Goal: Information Seeking & Learning: Learn about a topic

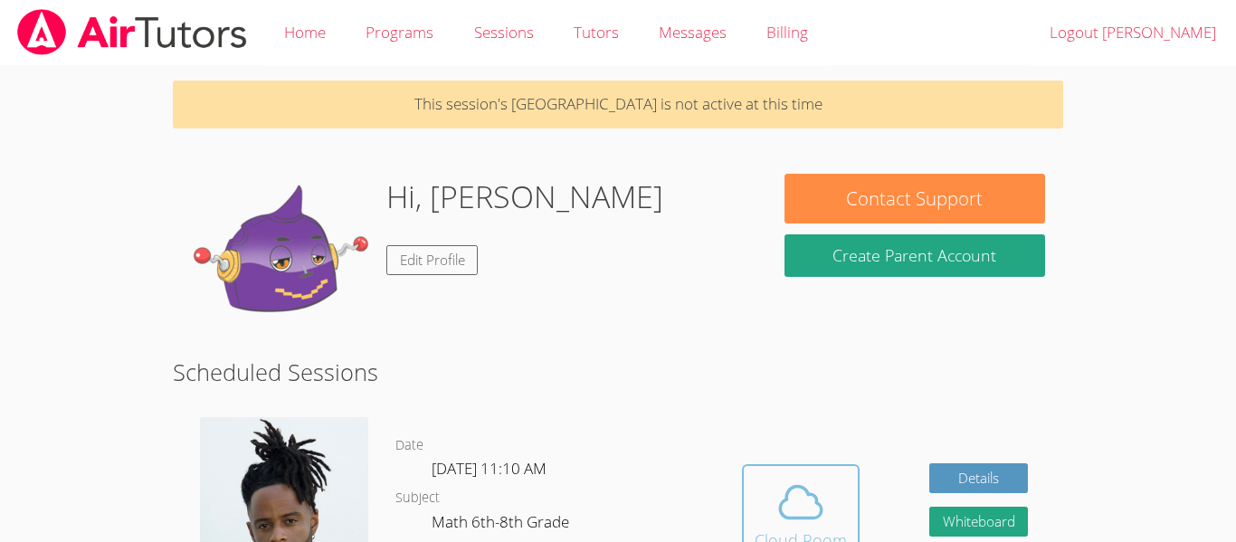
click at [787, 483] on icon at bounding box center [801, 502] width 51 height 51
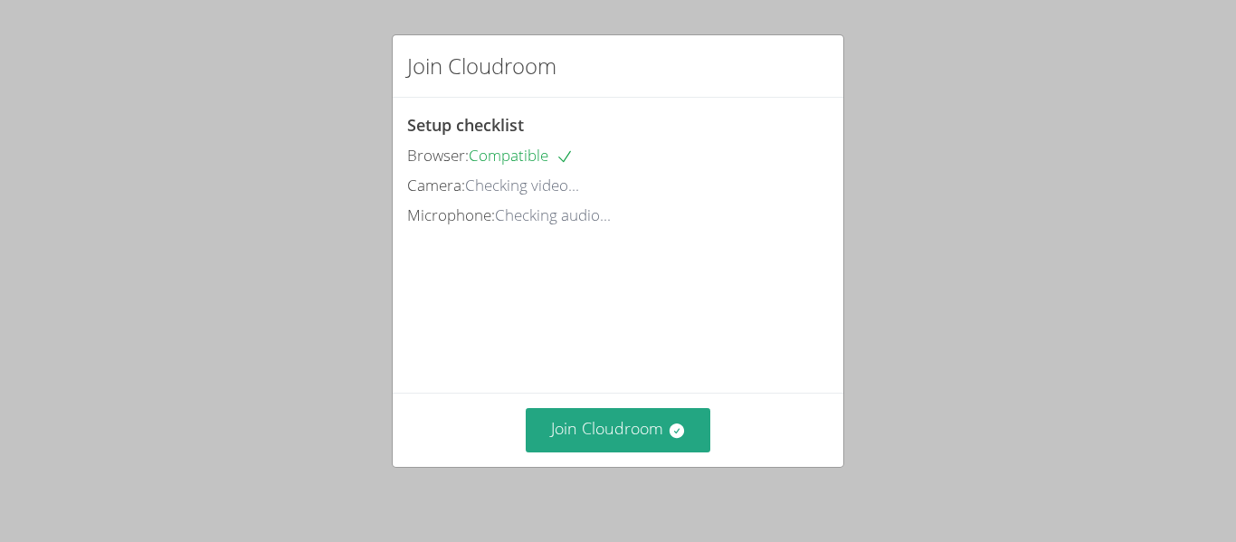
click at [787, 483] on div "Join Cloudroom Setup checklist Browser: Compatible Camera: Checking video... Mi…" at bounding box center [618, 271] width 1236 height 542
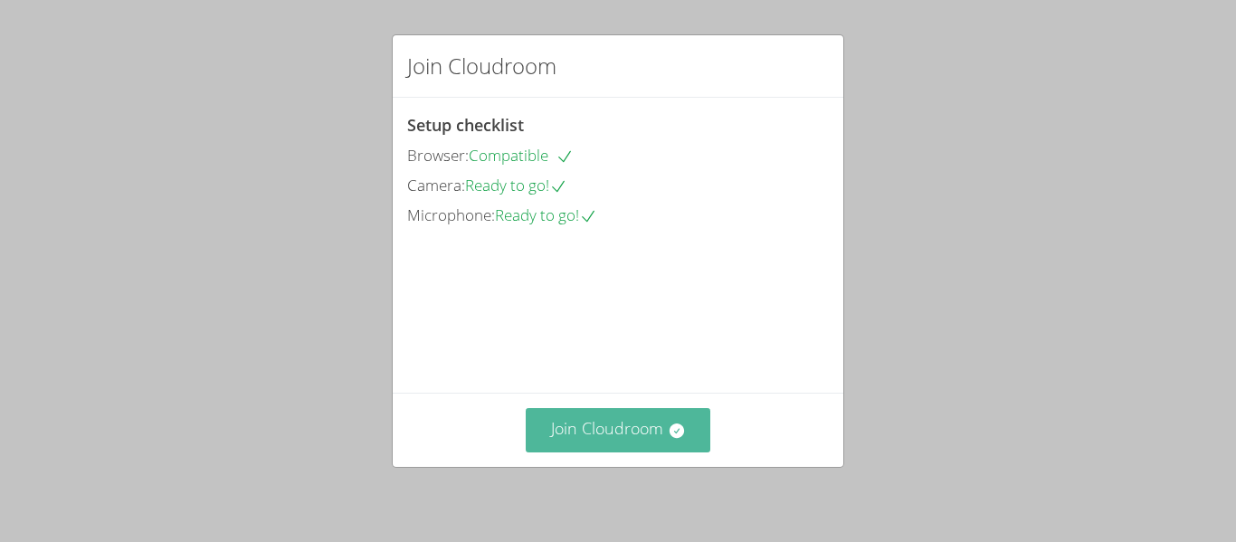
click at [669, 422] on icon at bounding box center [677, 431] width 18 height 18
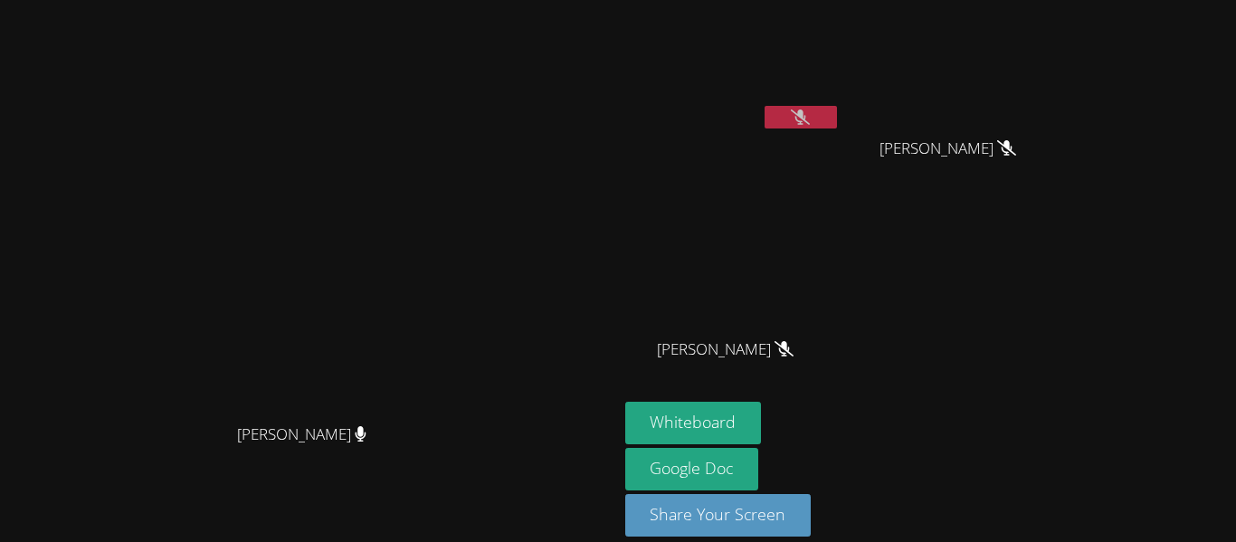
click at [837, 126] on button at bounding box center [801, 117] width 72 height 23
click at [837, 117] on button at bounding box center [801, 117] width 72 height 23
click at [837, 115] on button at bounding box center [801, 117] width 72 height 23
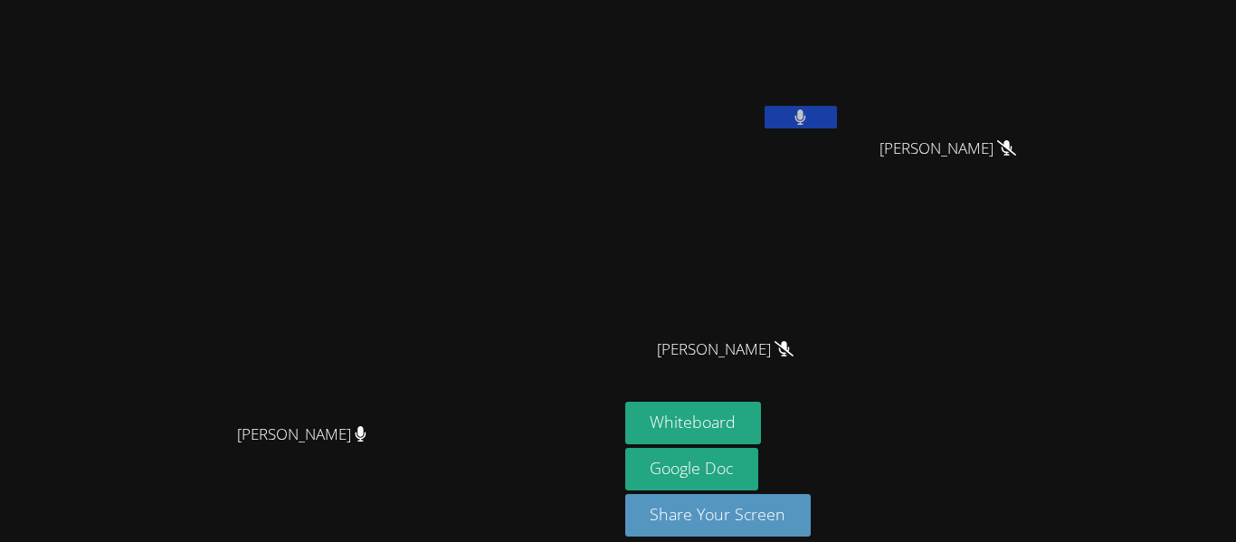
click at [837, 121] on button at bounding box center [801, 117] width 72 height 23
click at [762, 419] on button "Whiteboard" at bounding box center [693, 423] width 137 height 43
click at [837, 132] on div at bounding box center [801, 119] width 72 height 27
click at [837, 121] on button at bounding box center [801, 117] width 72 height 23
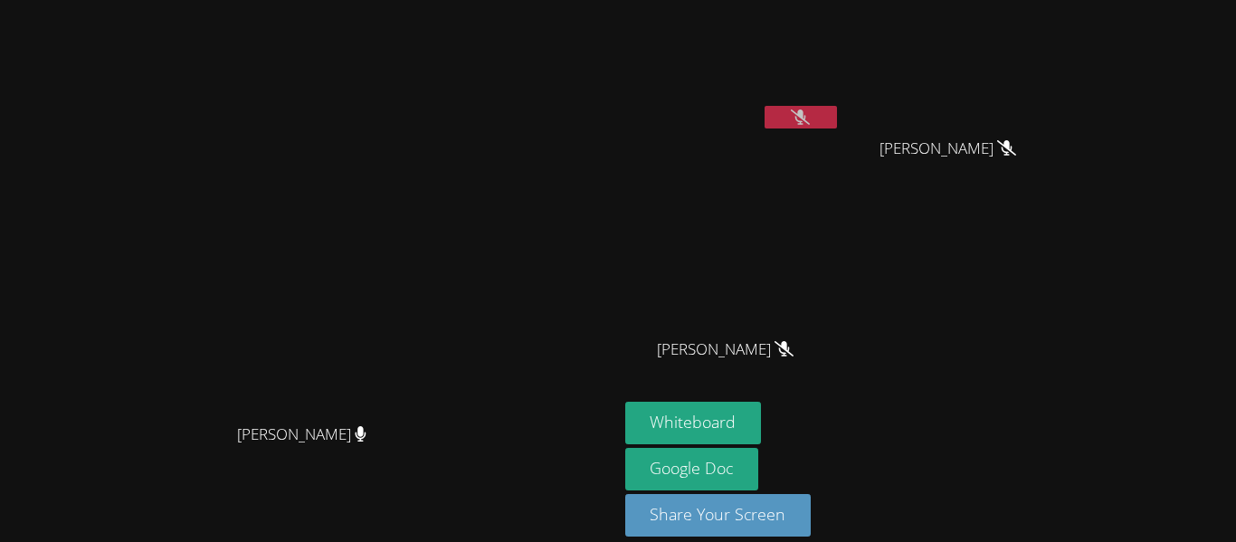
click at [810, 111] on icon at bounding box center [800, 117] width 19 height 15
click at [837, 122] on button at bounding box center [801, 117] width 72 height 23
click at [837, 127] on button at bounding box center [801, 117] width 72 height 23
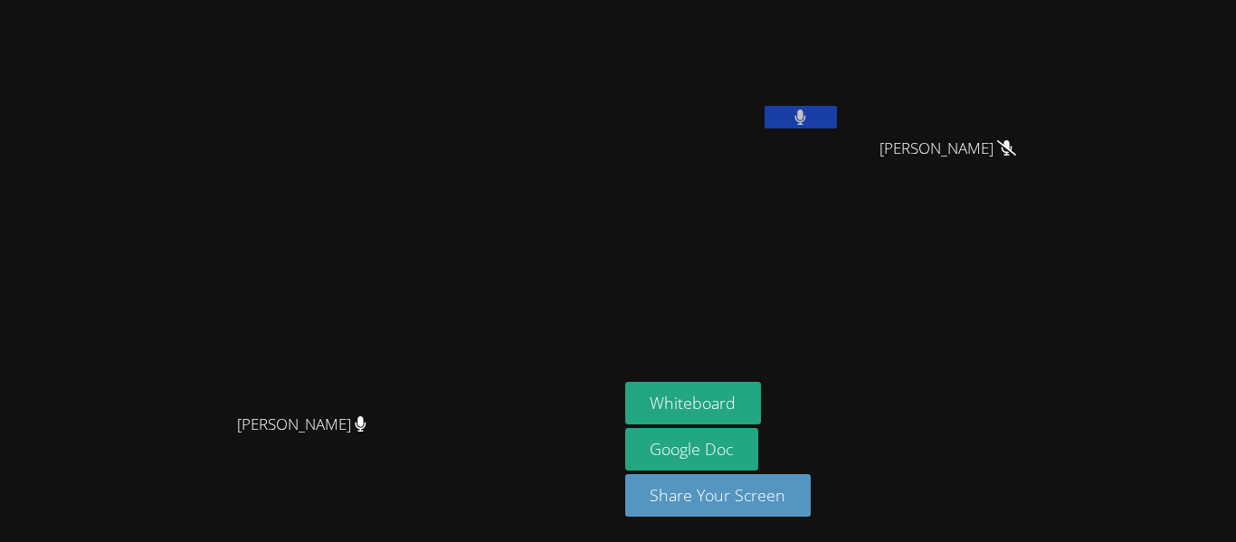
click at [841, 104] on video at bounding box center [732, 67] width 215 height 121
click at [837, 115] on button at bounding box center [801, 117] width 72 height 23
click at [837, 107] on button at bounding box center [801, 117] width 72 height 23
click at [841, 102] on video at bounding box center [732, 67] width 215 height 121
click at [837, 107] on button at bounding box center [801, 117] width 72 height 23
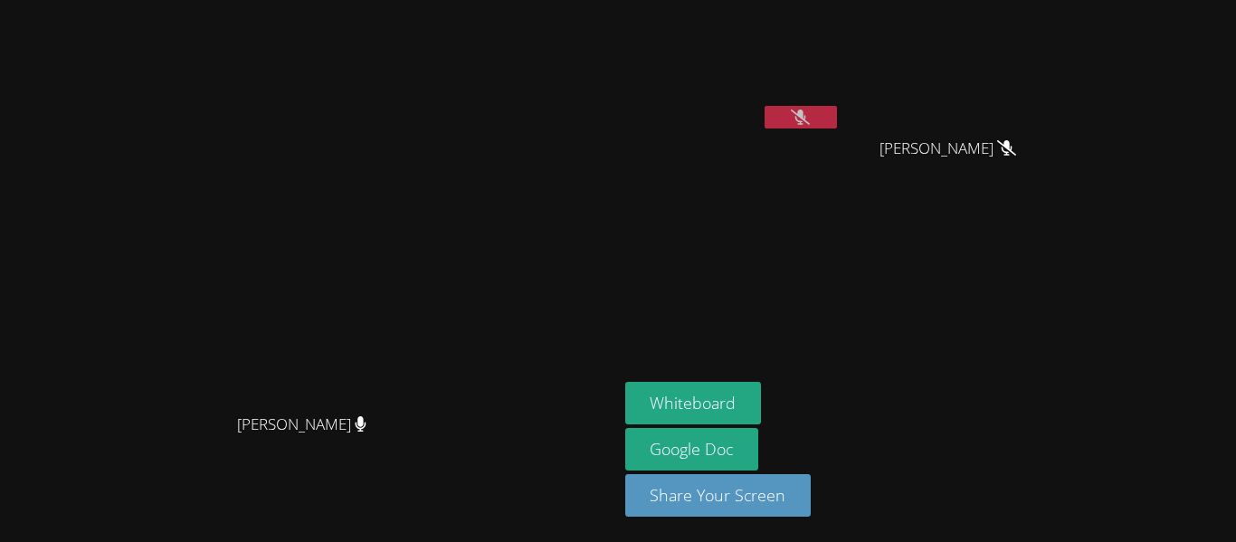
click at [810, 116] on icon at bounding box center [800, 117] width 19 height 15
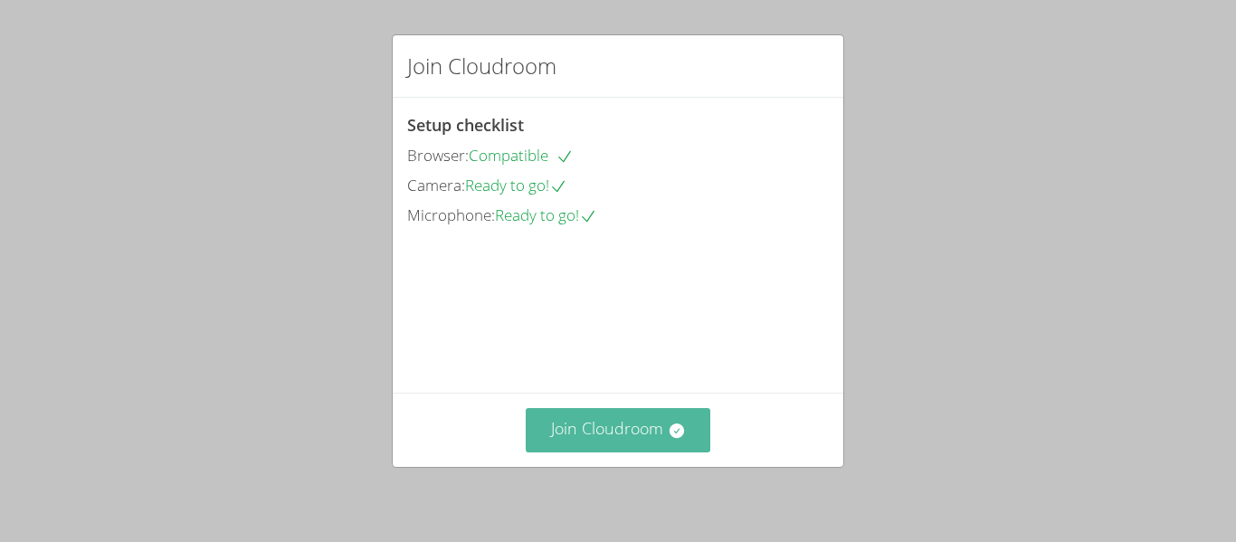
click at [636, 438] on button "Join Cloudroom" at bounding box center [619, 430] width 186 height 44
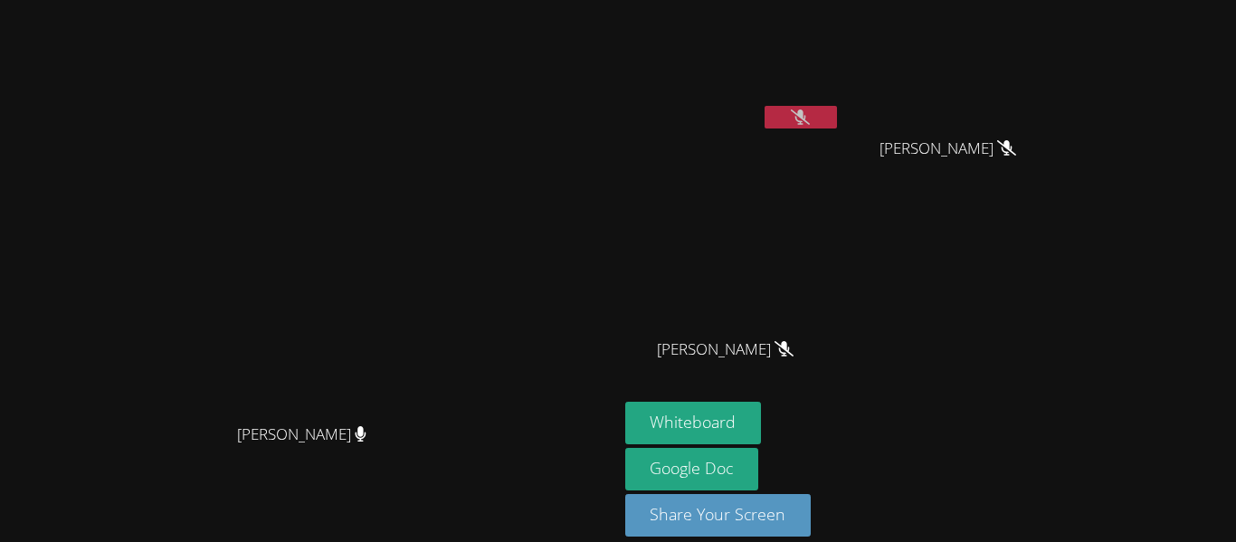
click at [810, 119] on icon at bounding box center [800, 117] width 19 height 15
click at [1010, 131] on div "Jeremy Lamb Ezequiel Zacarias Lopez Ezequiel Zacarias Lopez Josue Aviles Josue …" at bounding box center [844, 204] width 438 height 395
click at [837, 119] on button at bounding box center [801, 117] width 72 height 23
click at [1064, 472] on div "Whiteboard Google Doc Share Your Screen" at bounding box center [844, 476] width 438 height 149
click at [810, 121] on icon at bounding box center [800, 117] width 19 height 15
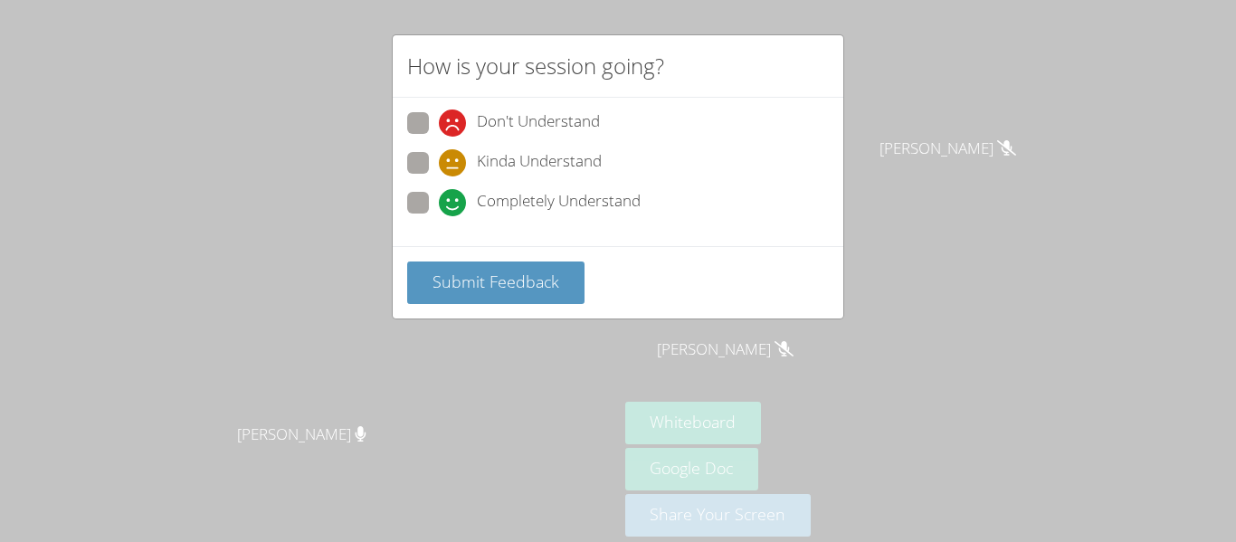
click at [420, 175] on label "Kinda Understand" at bounding box center [504, 164] width 195 height 24
click at [439, 167] on input "Kinda Understand" at bounding box center [446, 159] width 15 height 15
radio input "true"
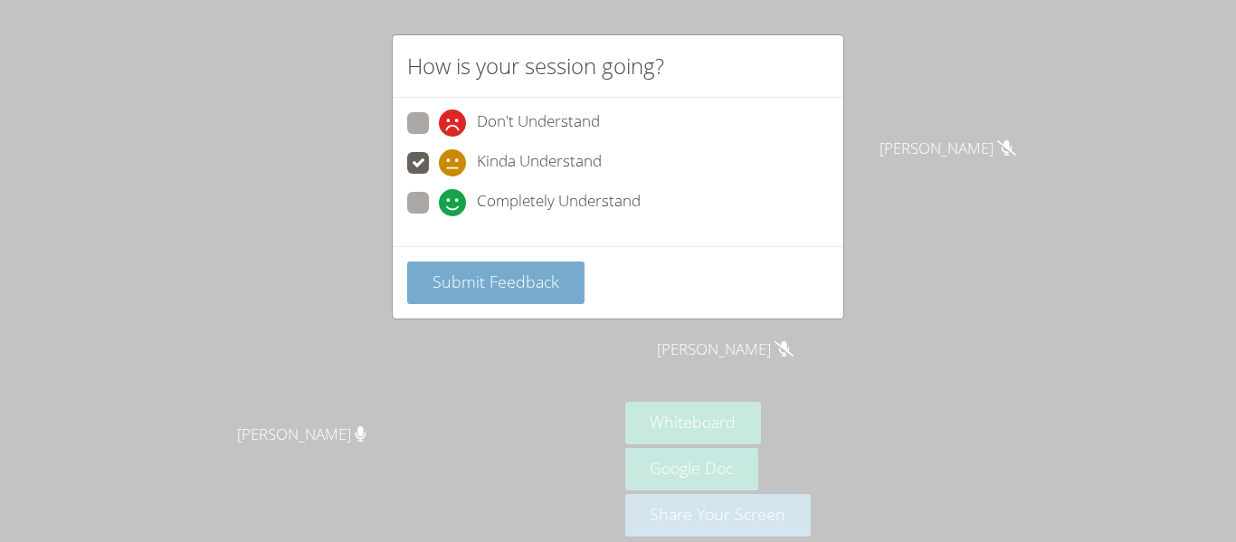
click at [503, 290] on span "Submit Feedback" at bounding box center [496, 282] width 127 height 22
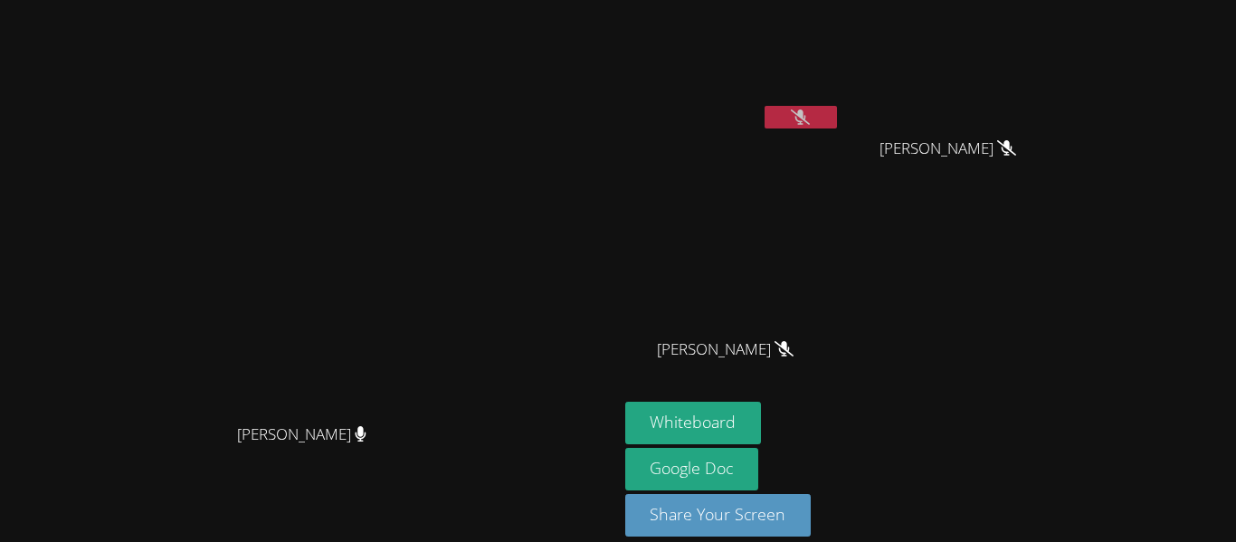
click at [810, 120] on icon at bounding box center [800, 117] width 19 height 15
click at [837, 127] on button at bounding box center [801, 117] width 72 height 23
click at [806, 112] on icon at bounding box center [801, 117] width 11 height 15
